Goal: Information Seeking & Learning: Learn about a topic

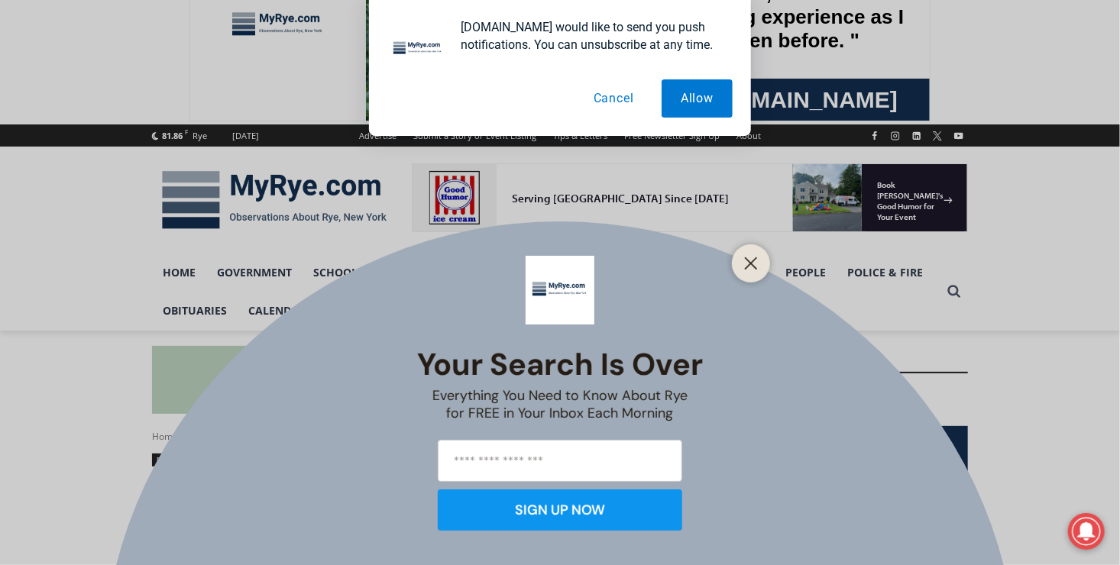
scroll to position [229, 0]
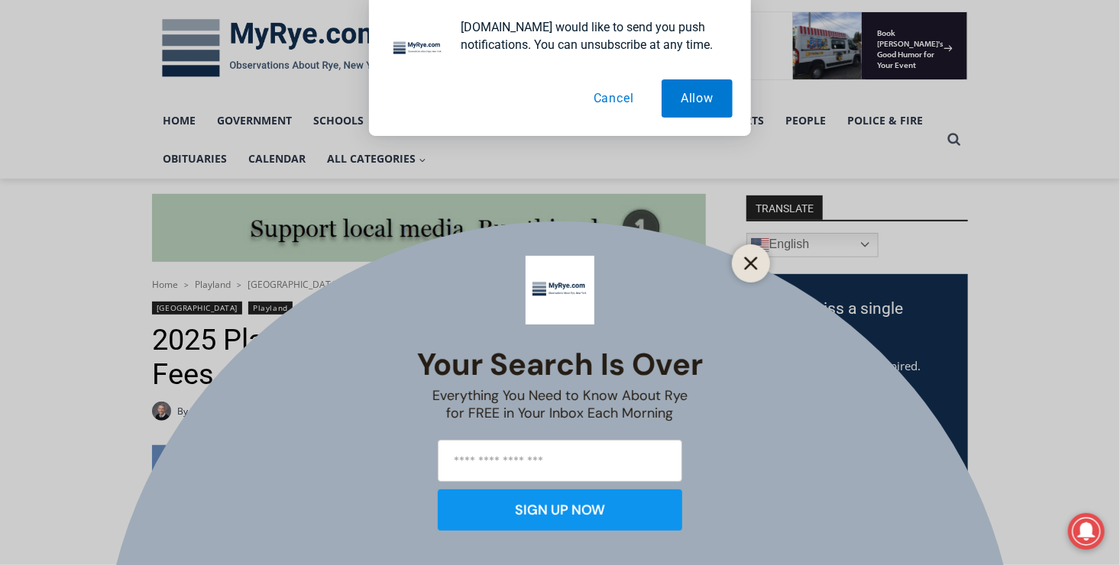
click at [755, 258] on line "Close" at bounding box center [751, 263] width 11 height 11
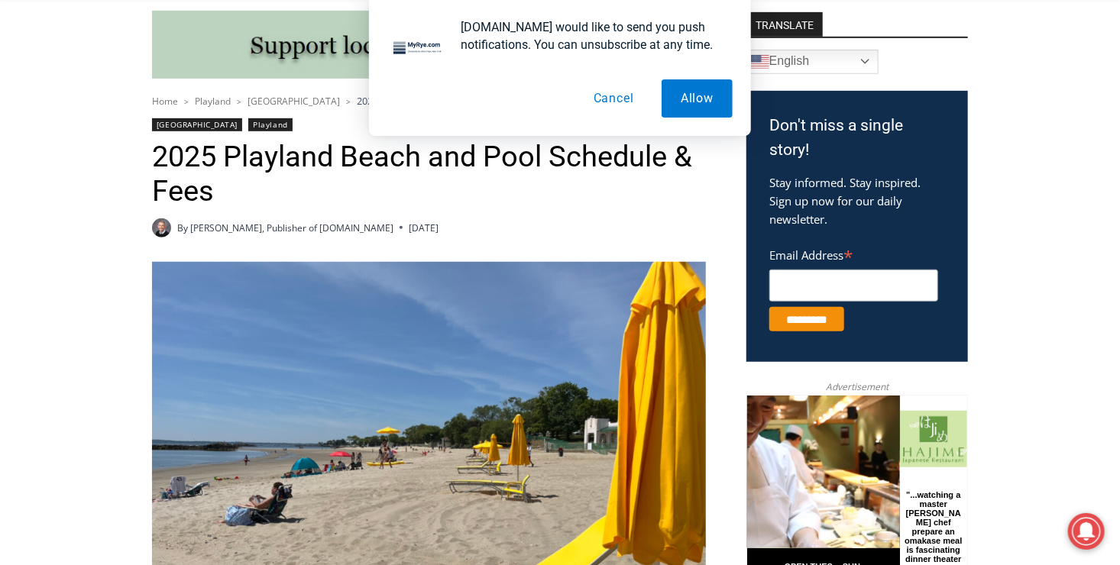
scroll to position [335, 0]
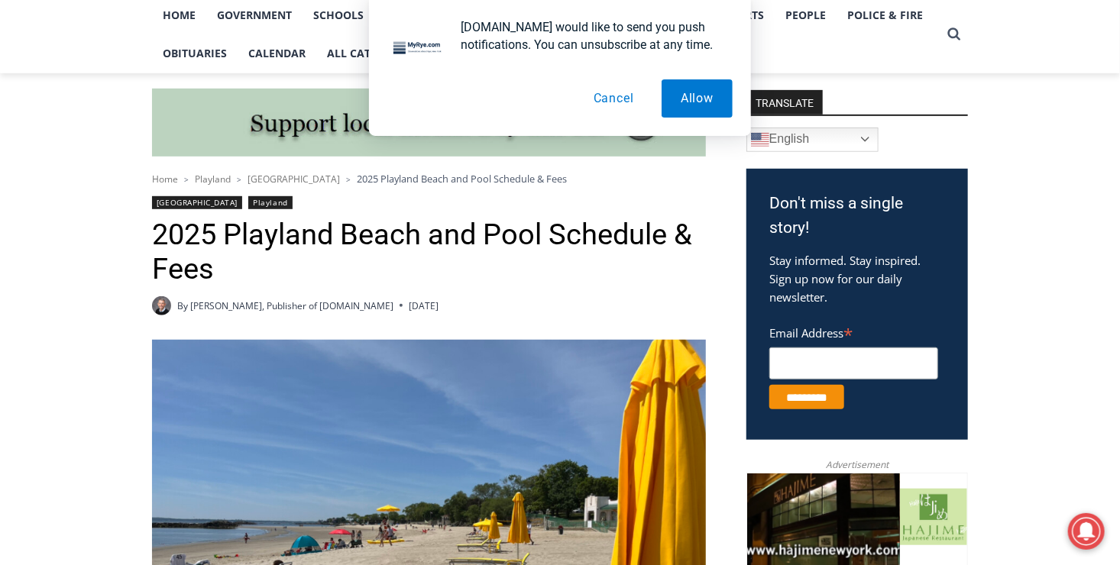
click at [612, 99] on button "Cancel" at bounding box center [613, 98] width 79 height 38
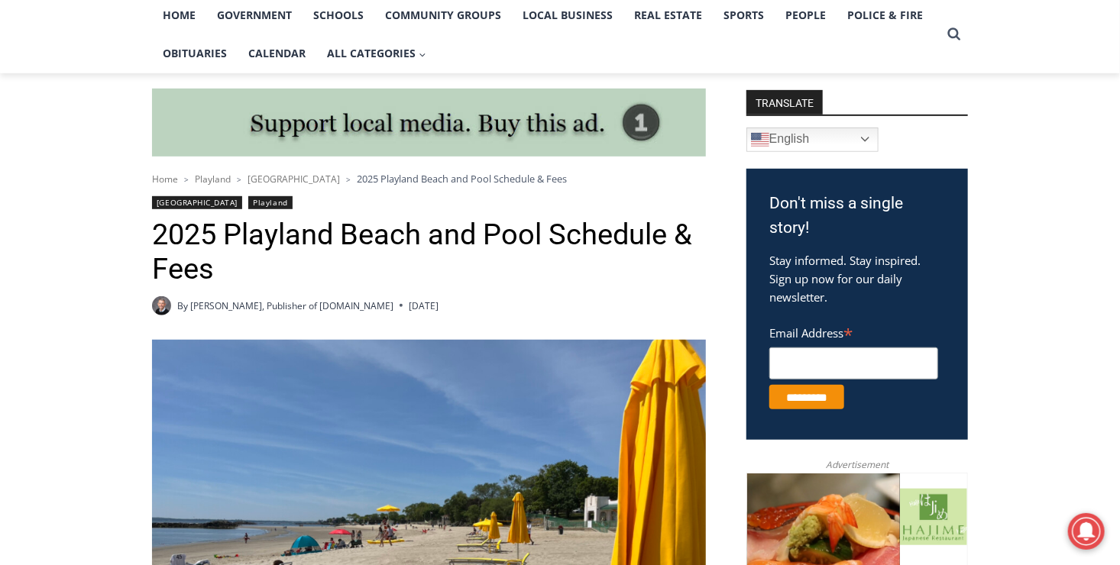
click at [186, 199] on link "[GEOGRAPHIC_DATA]" at bounding box center [197, 202] width 90 height 13
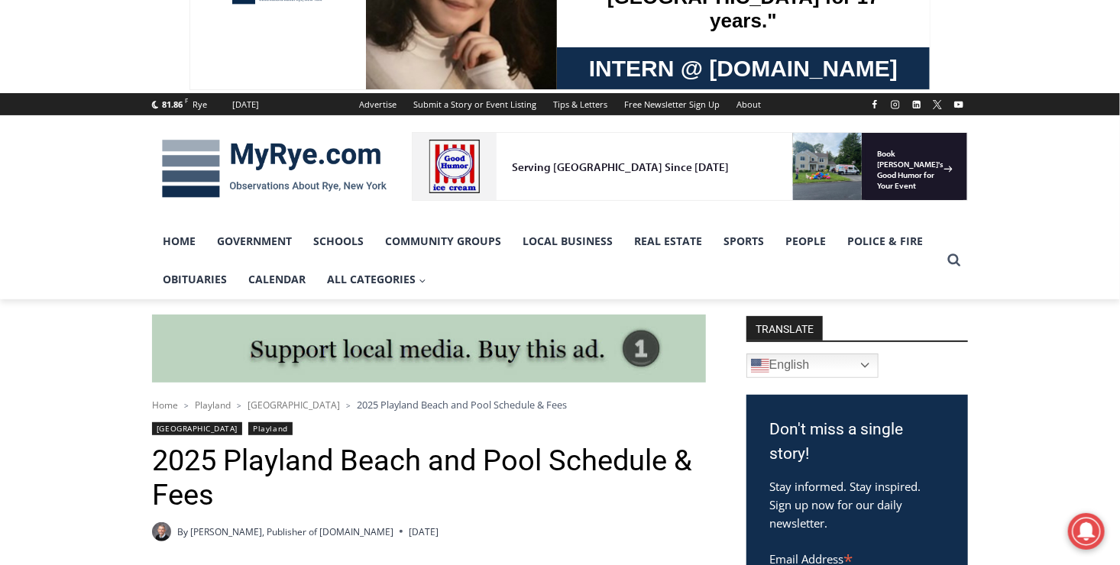
scroll to position [105, 0]
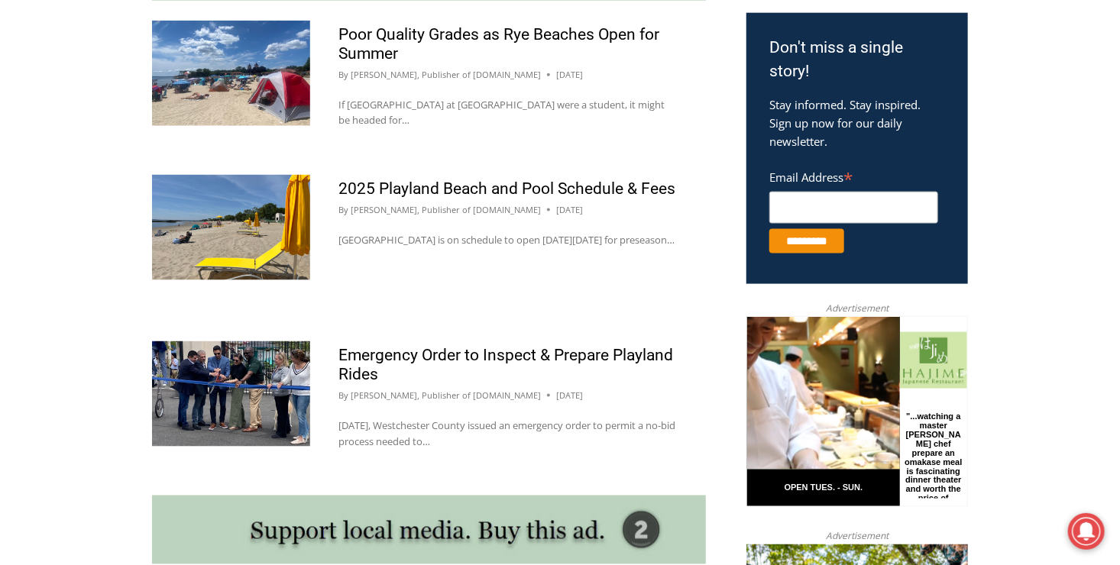
scroll to position [611, 0]
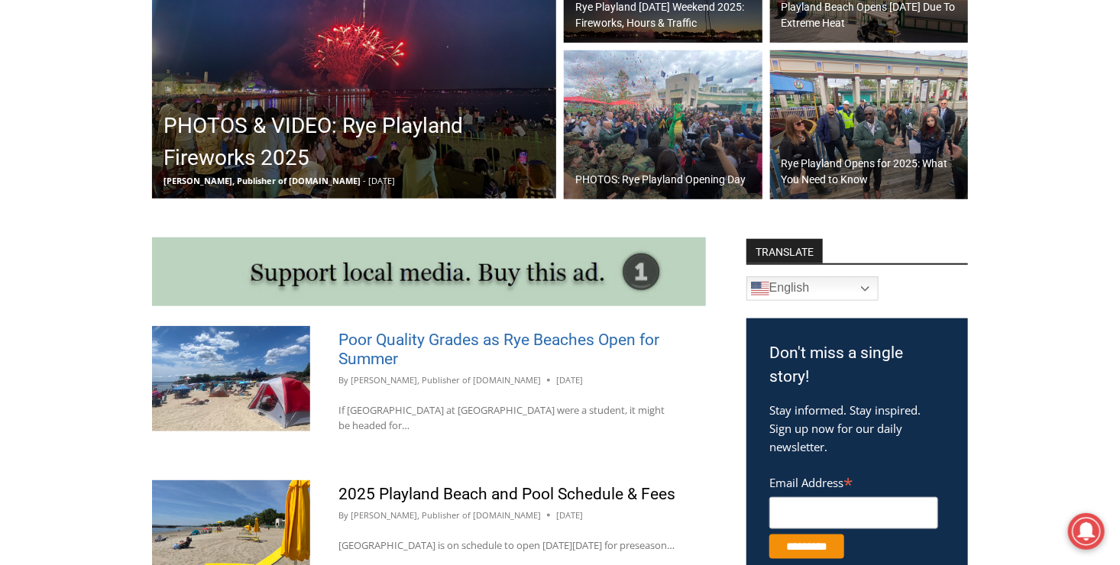
click at [437, 339] on link "Poor Quality Grades as Rye Beaches Open for Summer" at bounding box center [498, 349] width 321 height 37
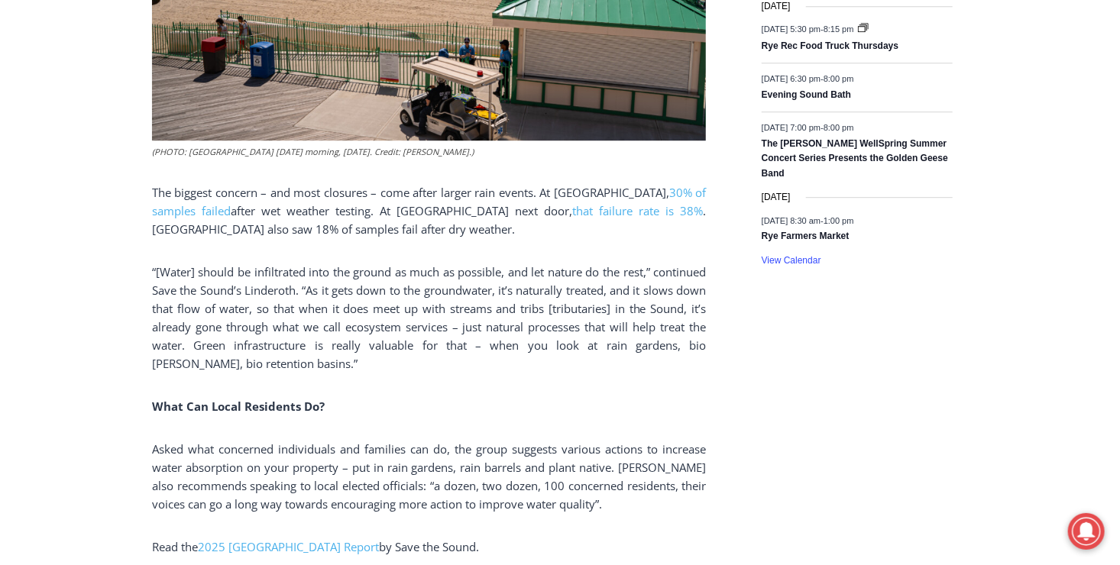
scroll to position [2062, 0]
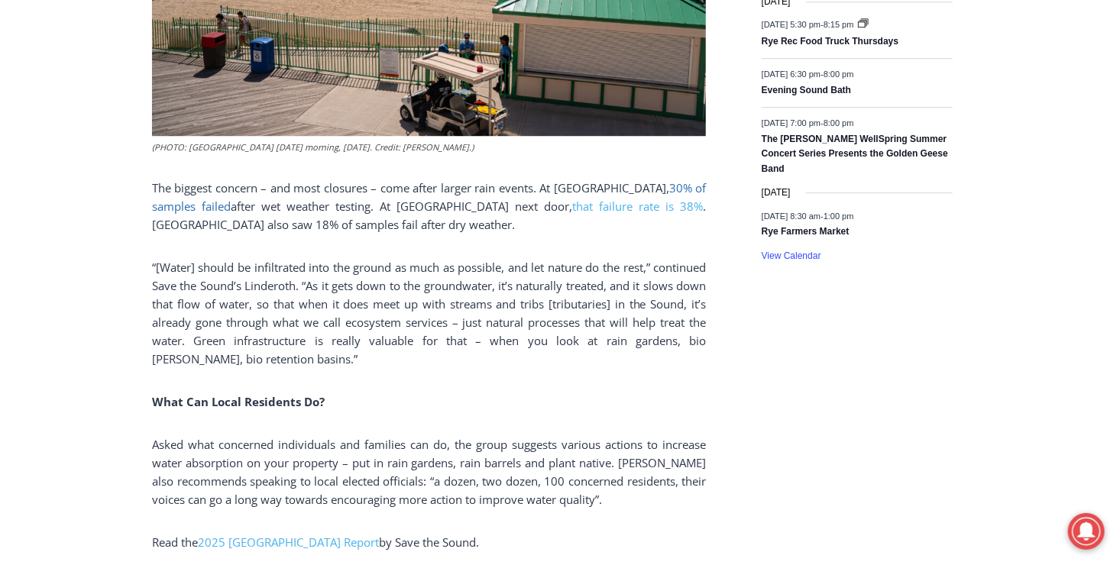
click at [691, 187] on span "30% of samples failed" at bounding box center [429, 197] width 554 height 34
